Goal: Contribute content

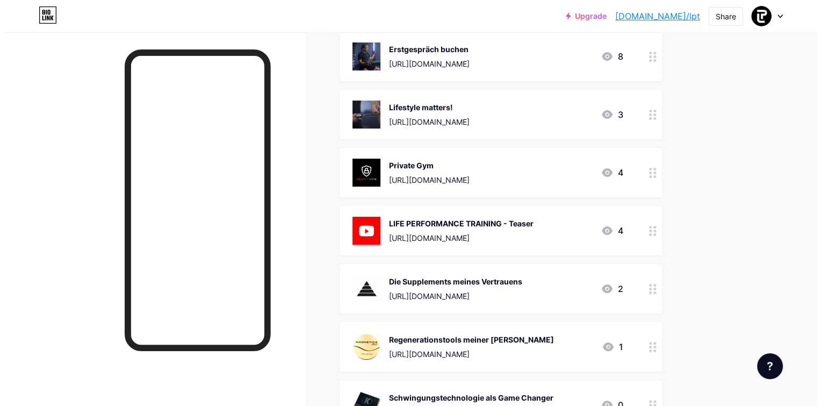
scroll to position [161, 0]
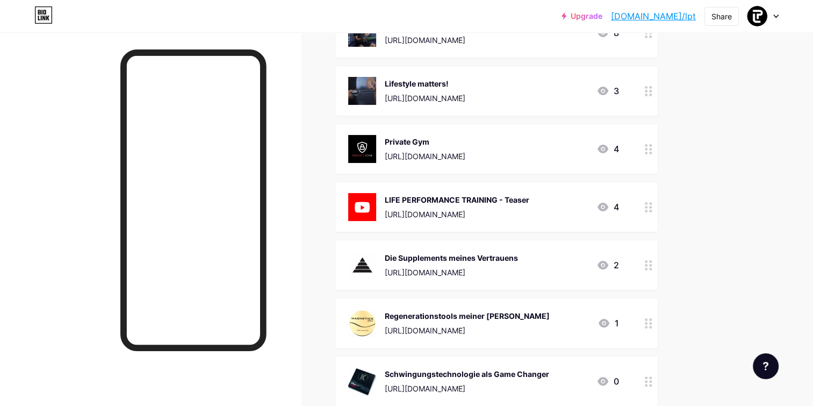
click at [427, 254] on div "Die Supplements meines Vertrauens" at bounding box center [451, 257] width 133 height 11
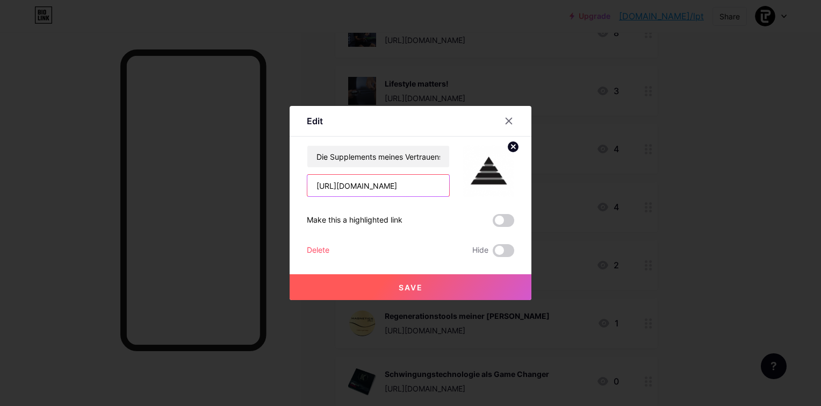
click at [390, 184] on input "[URL][DOMAIN_NAME]" at bounding box center [378, 185] width 142 height 21
drag, startPoint x: 412, startPoint y: 185, endPoint x: 262, endPoint y: 185, distance: 149.9
click at [262, 185] on div "Edit Content YouTube Play YouTube video without leaving your page. ADD Vimeo Pl…" at bounding box center [410, 203] width 821 height 406
paste input "[DOMAIN_NAME][URL]"
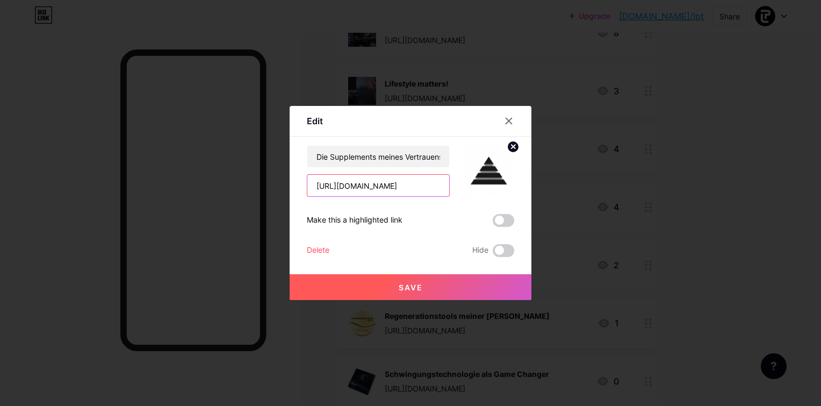
type input "[URL][DOMAIN_NAME]"
click at [372, 219] on div "Make this a highlighted link" at bounding box center [355, 220] width 96 height 13
click at [503, 220] on span at bounding box center [503, 220] width 21 height 13
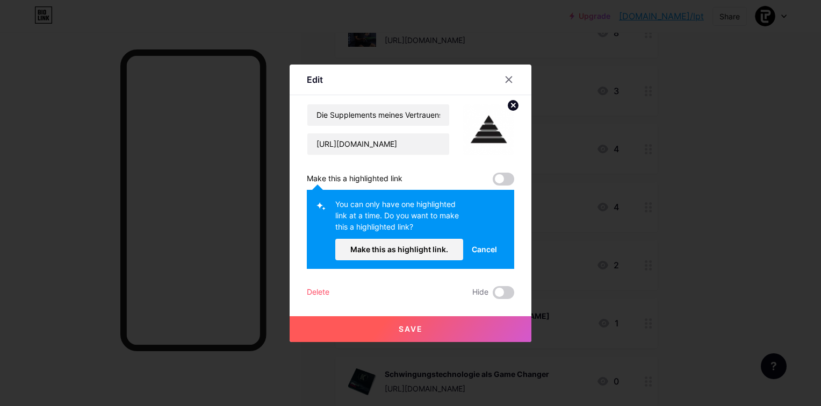
click at [484, 248] on span "Cancel" at bounding box center [484, 248] width 25 height 11
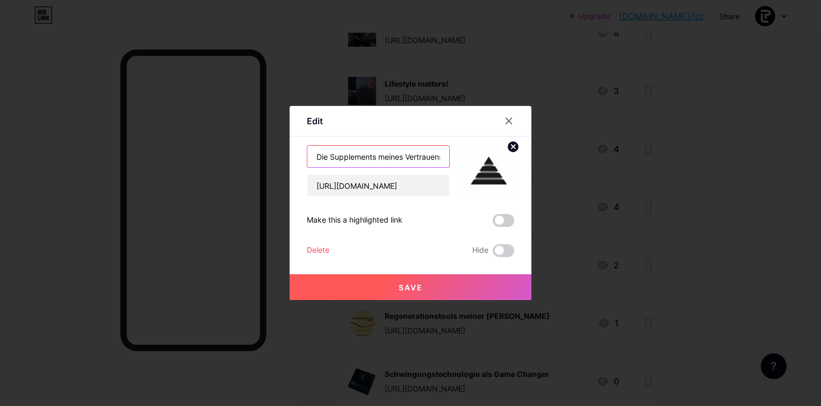
click at [324, 157] on input "Die Supplements meines Vertrauens" at bounding box center [378, 156] width 142 height 21
drag, startPoint x: 312, startPoint y: 154, endPoint x: 501, endPoint y: 154, distance: 189.7
click at [501, 154] on div "Die Supplements meines Vertrauens [URL][DOMAIN_NAME]" at bounding box center [410, 171] width 207 height 52
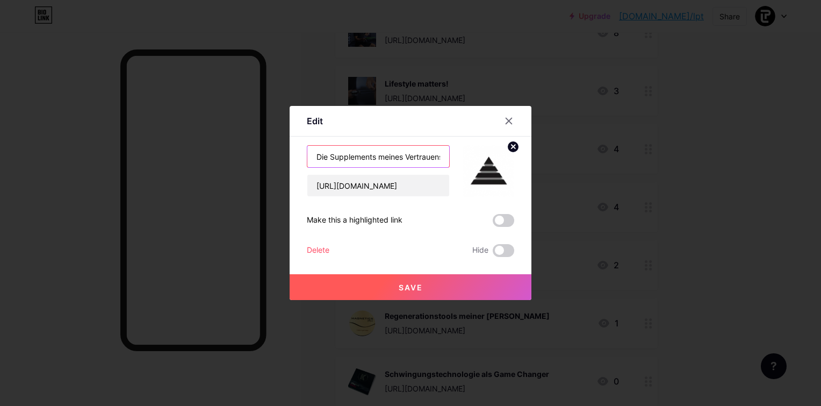
click at [335, 161] on input "Die Supplements meines Vertrauens" at bounding box center [378, 156] width 142 height 21
click at [312, 155] on input "Die Supplements meines Vertrauens" at bounding box center [378, 156] width 142 height 21
click at [320, 155] on input "SPare 5% auf Supplements meines Vertrauens" at bounding box center [378, 156] width 142 height 21
click at [379, 157] on input "Spare 5% auf Supplements meines Vertrauens" at bounding box center [378, 156] width 142 height 21
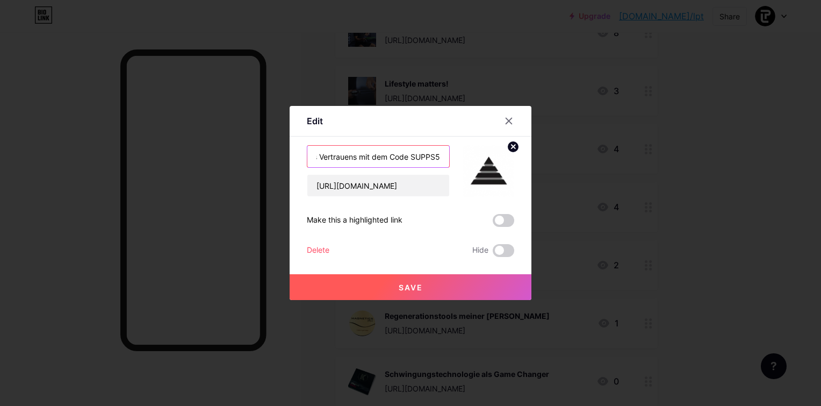
type input "Spare 5% auf Supplements meines Vertrauens mit dem Code SUPPS5"
click at [411, 286] on span "Save" at bounding box center [411, 287] width 24 height 9
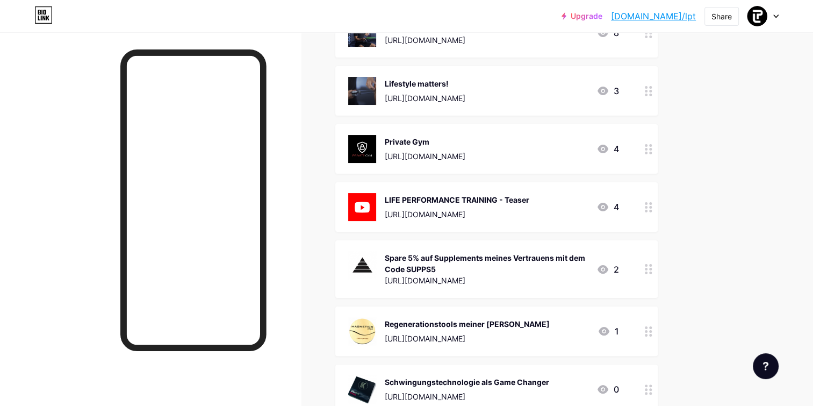
click at [445, 255] on div "Spare 5% auf Supplements meines Vertrauens mit dem Code SUPPS5" at bounding box center [486, 263] width 203 height 23
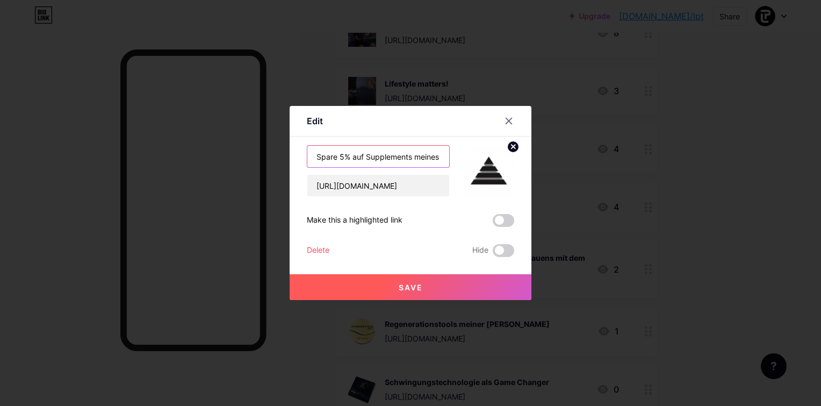
click at [421, 159] on input "Spare 5% auf Supplements meines Vertrauens mit dem Code SUPPS5" at bounding box center [378, 156] width 142 height 21
paste input "SUPPS5"
click at [419, 157] on input "Spare 5% auf Supplements meines Vertrauens mit dem Code SUPPS5" at bounding box center [378, 156] width 142 height 21
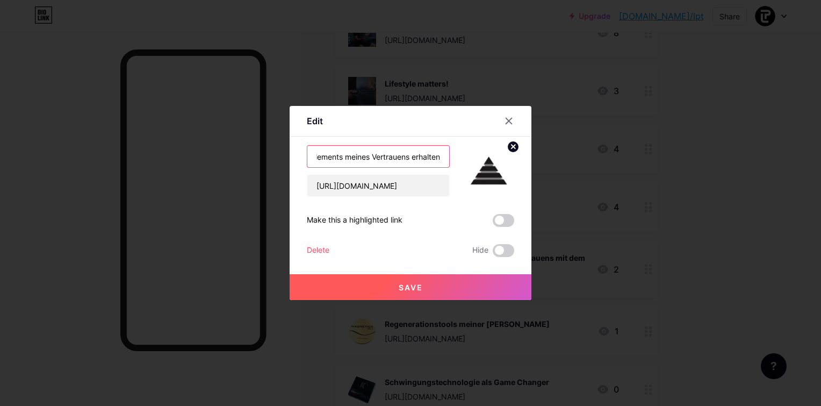
type input "Mit dem Code SUPPS5 5% auf Supplements meines Vertrauens erhalten"
click at [406, 283] on span "Save" at bounding box center [411, 287] width 24 height 9
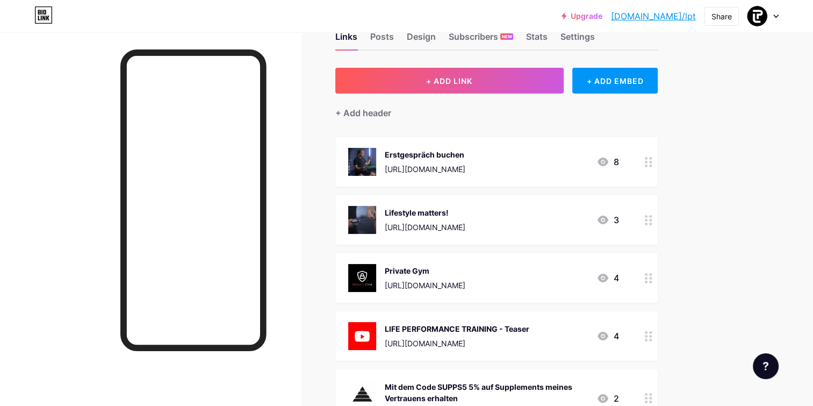
scroll to position [0, 0]
